Goal: Register for event/course

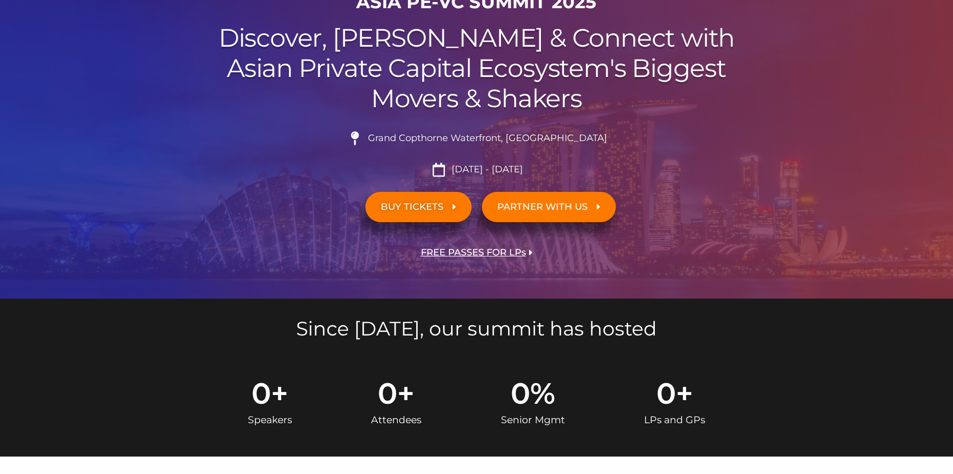
scroll to position [205, 0]
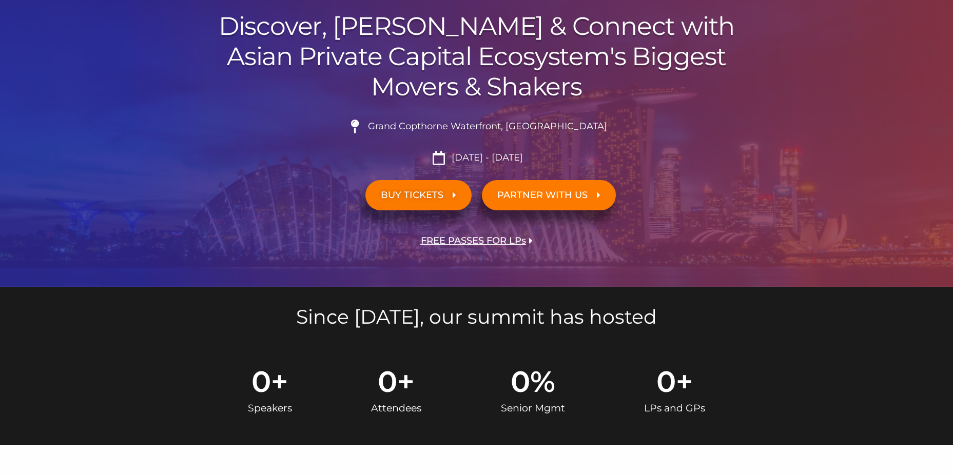
click at [438, 237] on span "FREE PASSES FOR LPs" at bounding box center [473, 241] width 105 height 10
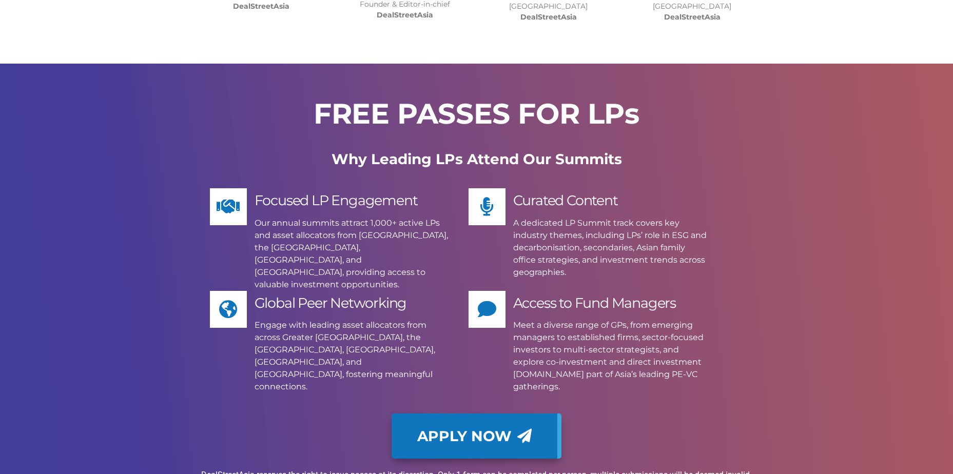
click at [449, 429] on span "Apply Now" at bounding box center [464, 436] width 94 height 14
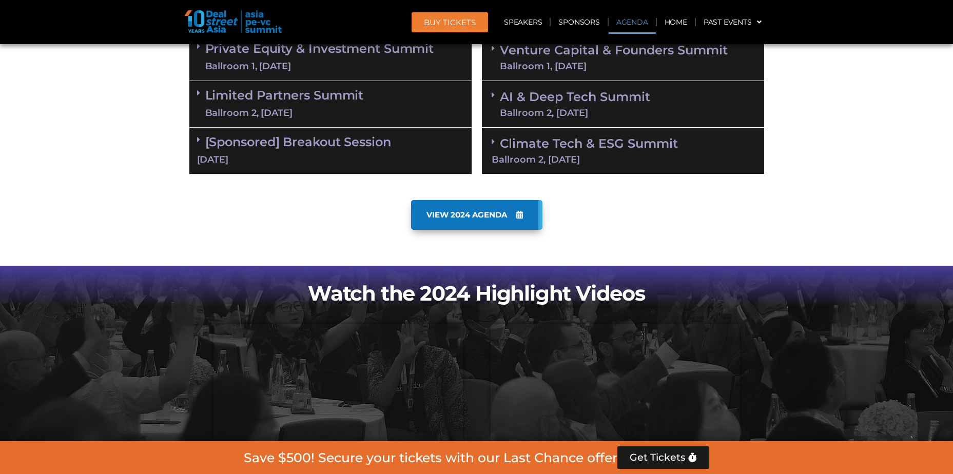
scroll to position [542, 0]
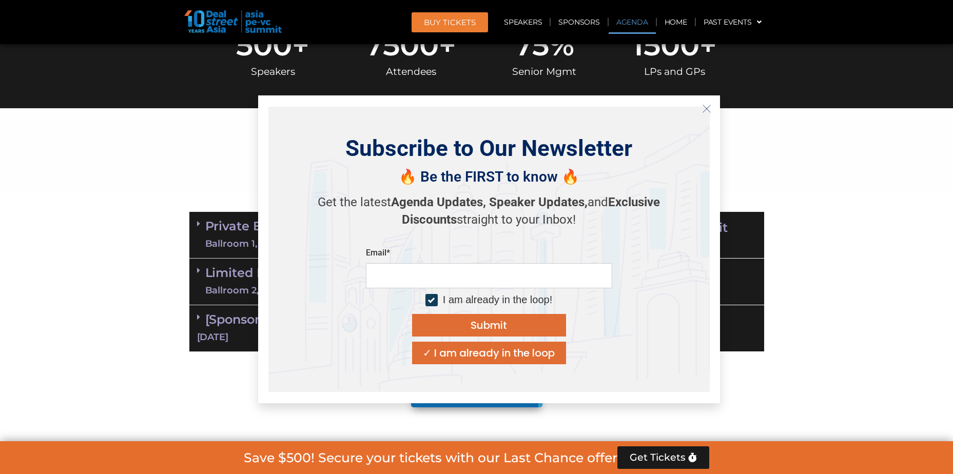
click at [89, 184] on section "AGENDA" at bounding box center [476, 149] width 953 height 83
click at [710, 118] on div "Subscribe to Our Newsletter 🔥 Be the FIRST to know 🔥 Get the latest Agenda Upda…" at bounding box center [489, 249] width 462 height 308
click at [709, 109] on icon "Close" at bounding box center [706, 108] width 9 height 9
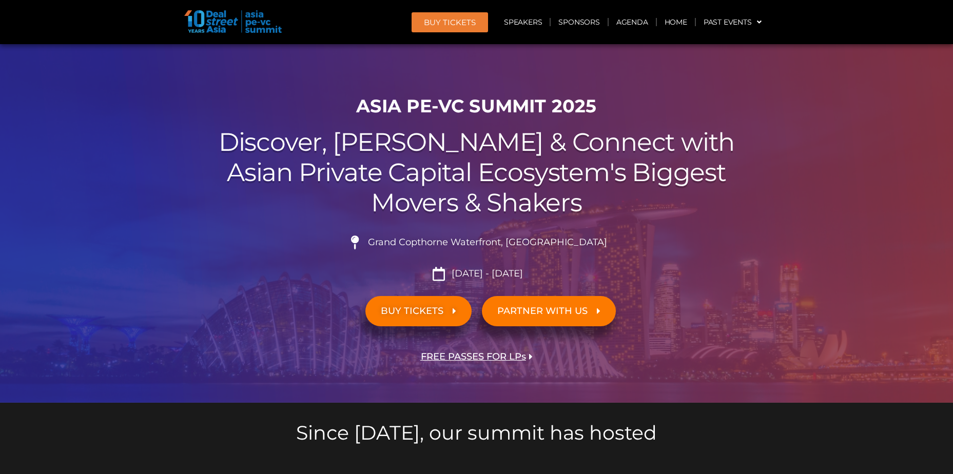
scroll to position [0, 0]
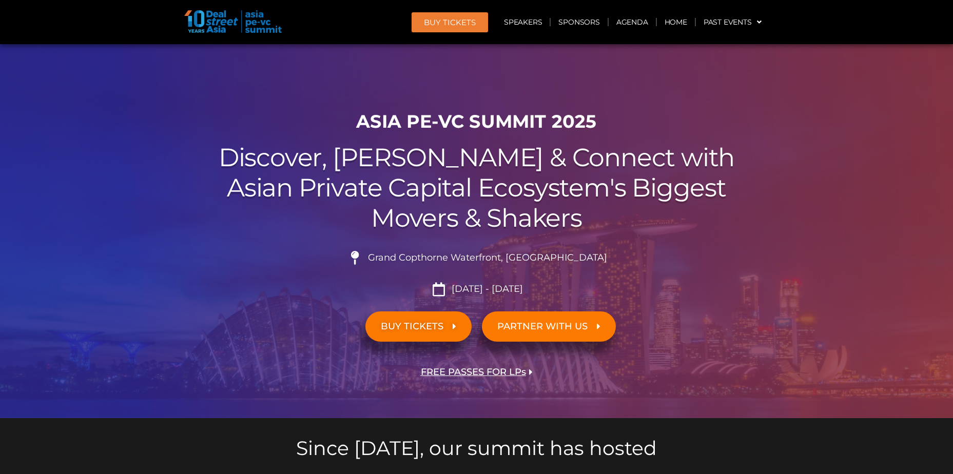
click at [457, 286] on span "[DATE] - [DATE]" at bounding box center [486, 289] width 74 height 11
drag, startPoint x: 457, startPoint y: 286, endPoint x: 424, endPoint y: 330, distance: 54.9
click at [424, 330] on span "BUY TICKETS" at bounding box center [412, 327] width 63 height 10
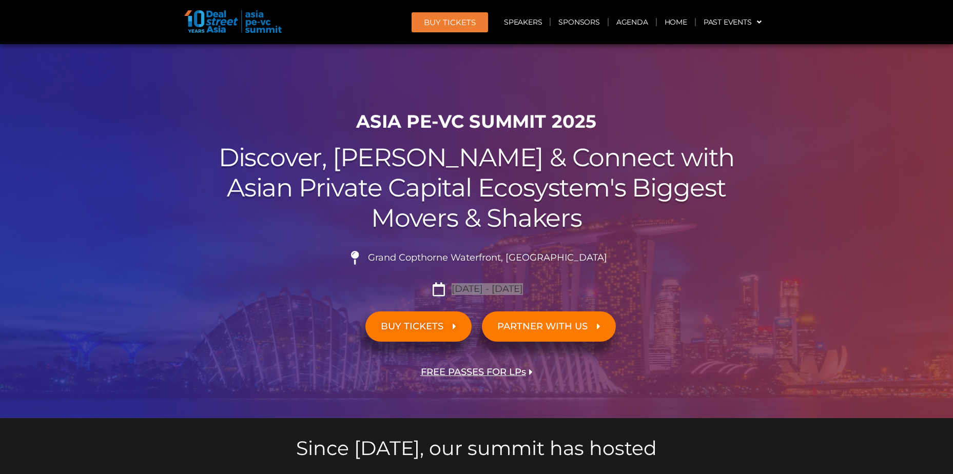
scroll to position [32, 0]
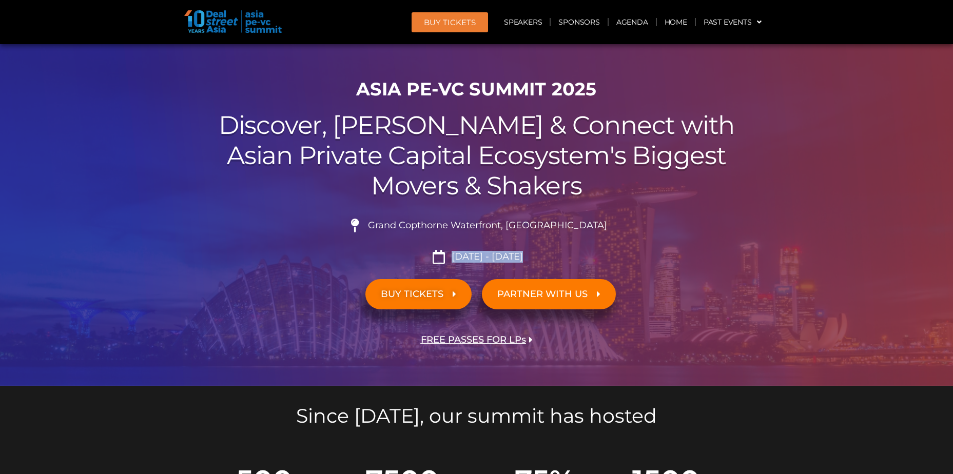
click at [490, 343] on span "FREE PASSES FOR LPs" at bounding box center [473, 340] width 105 height 10
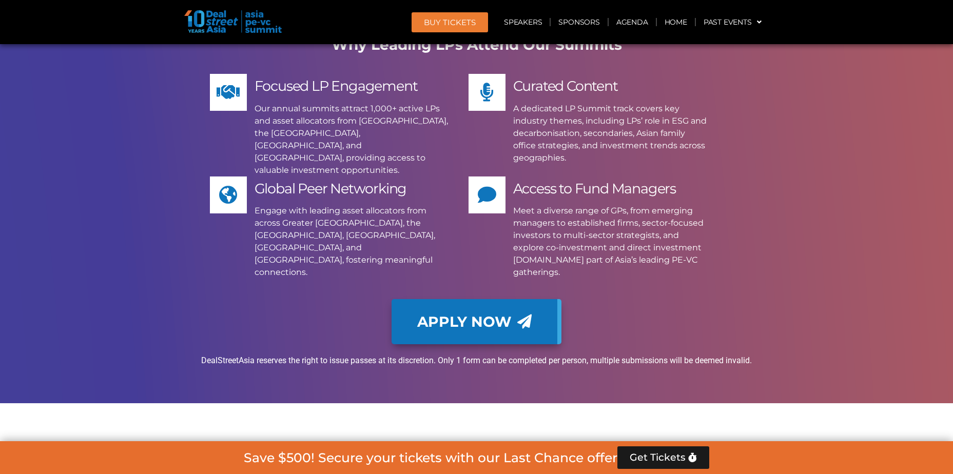
scroll to position [7560, 0]
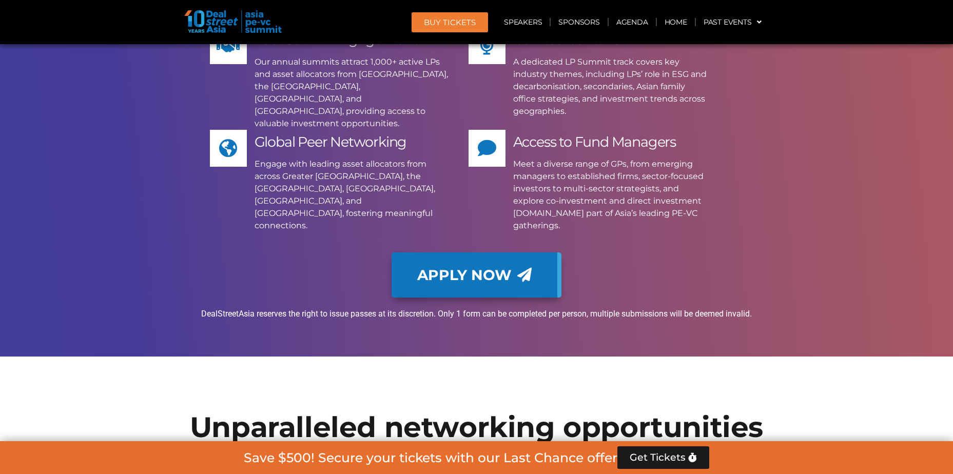
click at [455, 253] on link "Apply Now" at bounding box center [477, 275] width 170 height 45
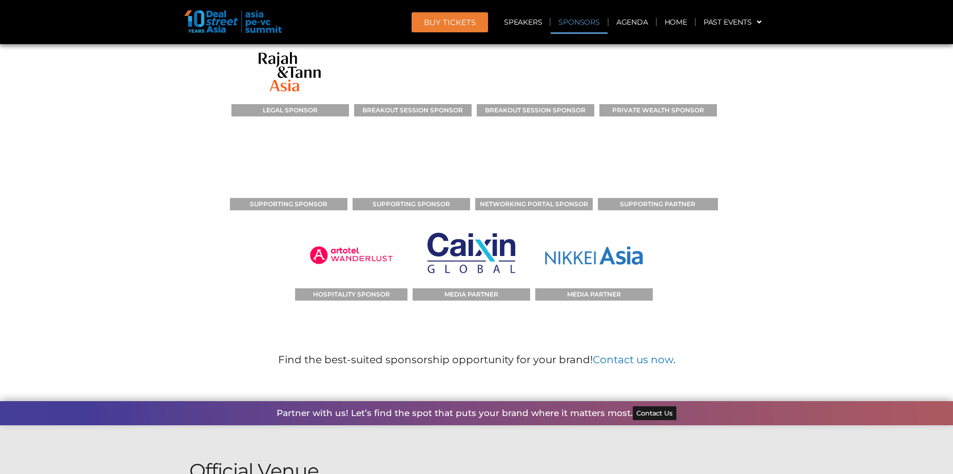
scroll to position [10486, 0]
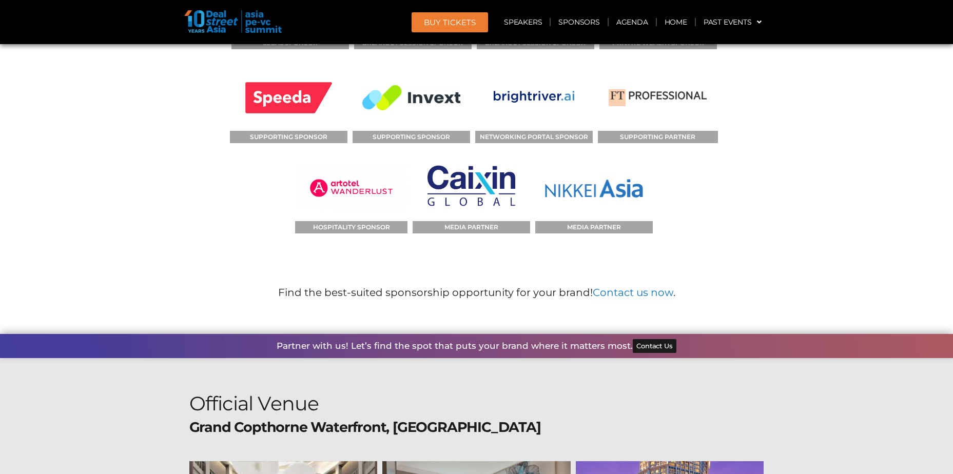
click at [342, 419] on b "Grand Copthorne Waterfront, [GEOGRAPHIC_DATA]" at bounding box center [365, 427] width 352 height 17
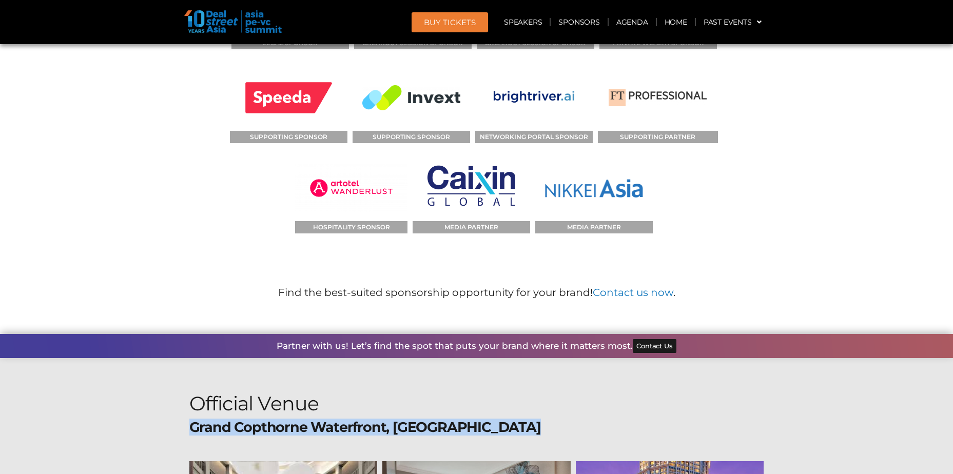
click at [342, 419] on b "Grand Copthorne Waterfront, [GEOGRAPHIC_DATA]" at bounding box center [365, 427] width 352 height 17
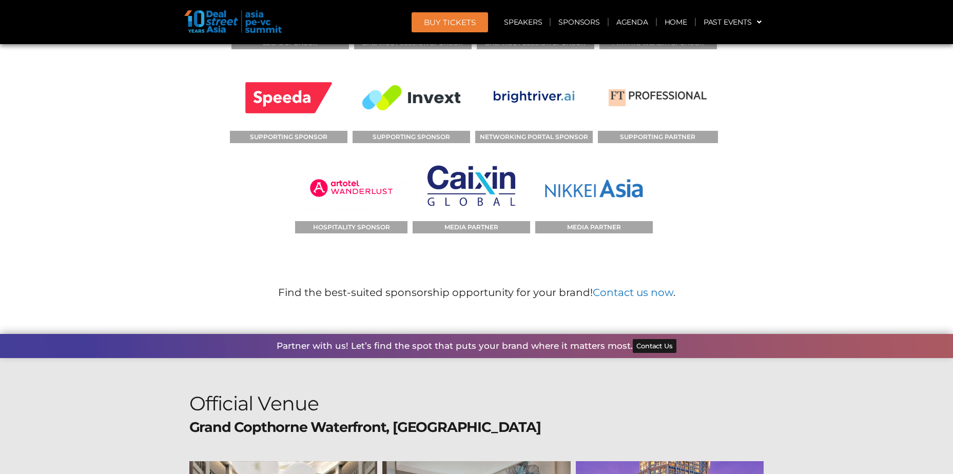
drag, startPoint x: 342, startPoint y: 263, endPoint x: 551, endPoint y: 287, distance: 209.8
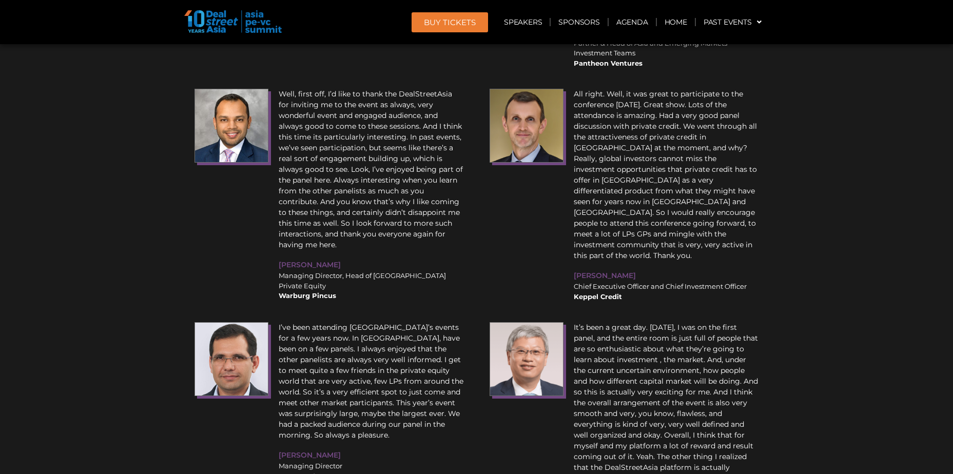
scroll to position [11512, 0]
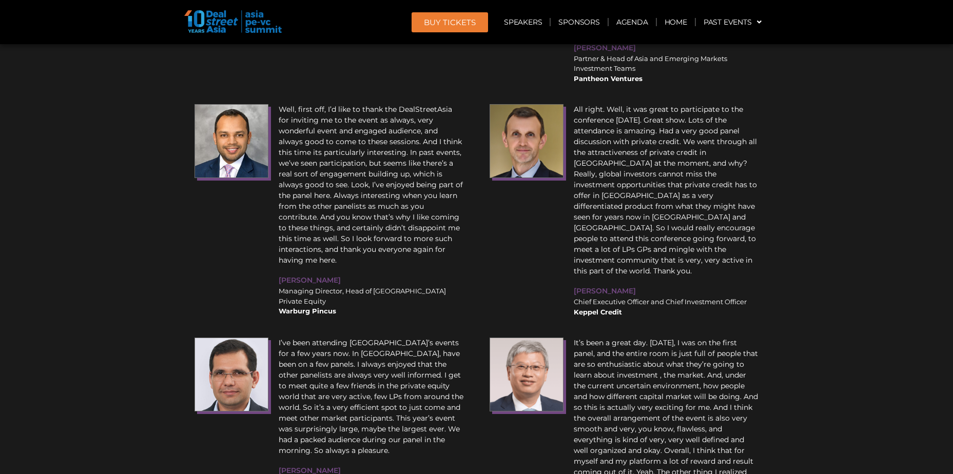
click at [148, 324] on section "REVIEWS FROM OUR PAST ATTENDEES I have known DealStreetAsia for 15 years and I …" at bounding box center [476, 354] width 953 height 1174
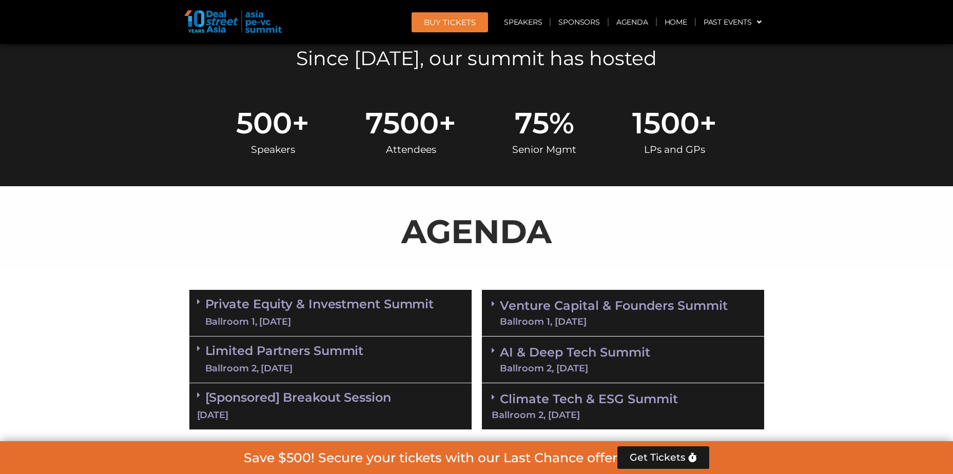
scroll to position [415, 0]
